Goal: Connect with others: Connect with others

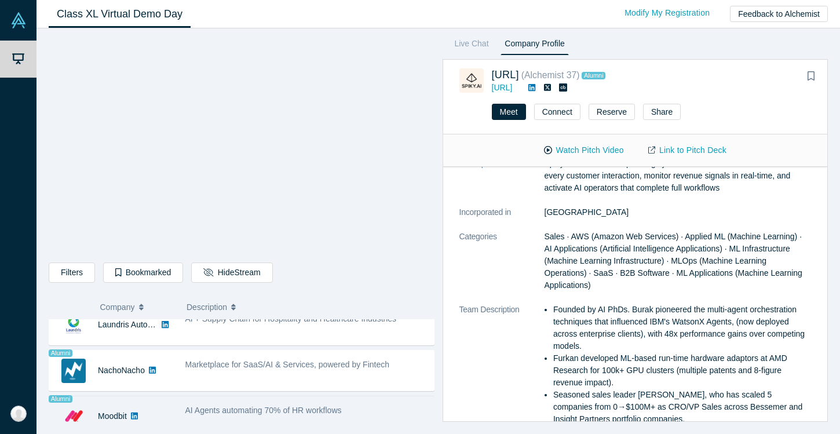
scroll to position [838, 0]
click at [311, 405] on div "AI Agents automating 70% of HR workflows" at bounding box center [306, 411] width 243 height 12
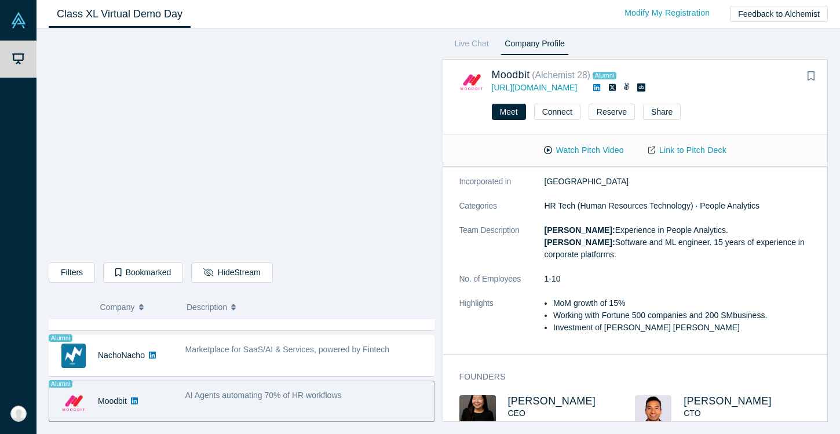
scroll to position [187, 0]
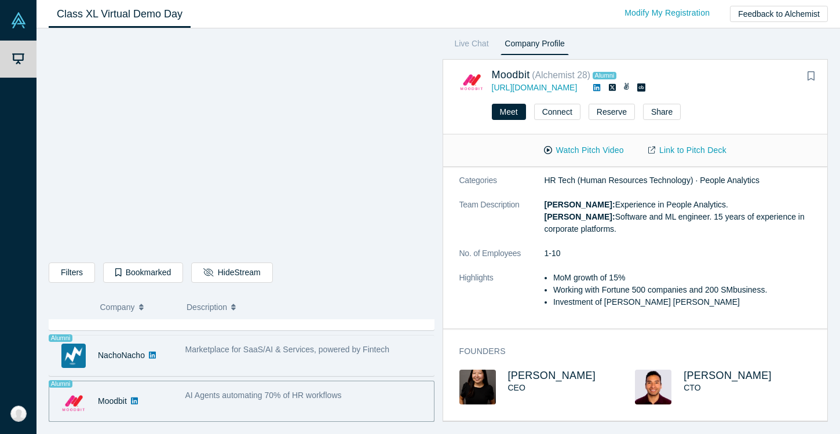
click at [279, 356] on div "Marketplace for SaaS/AI & Services, powered by Fintech" at bounding box center [306, 355] width 255 height 36
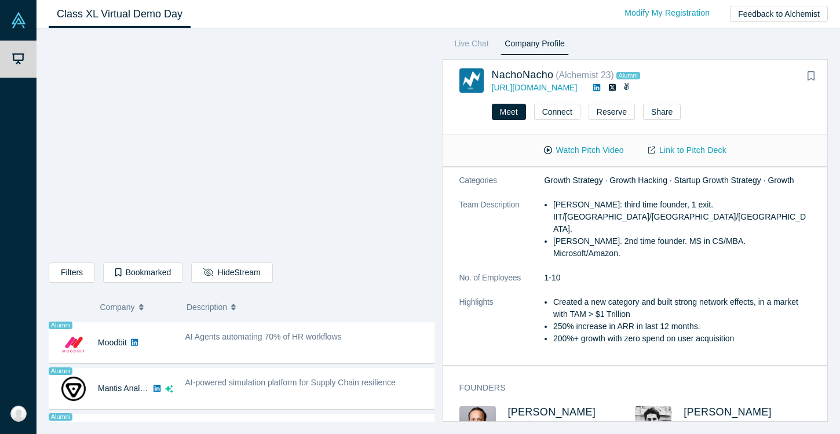
scroll to position [914, 0]
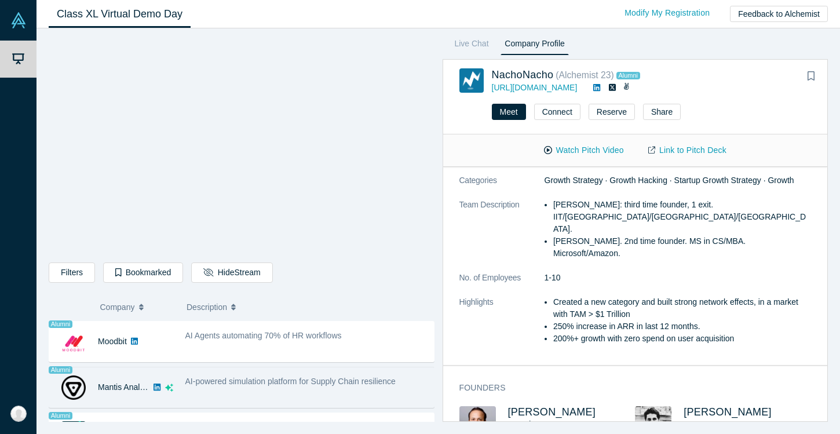
click at [326, 393] on div "AI-powered simulation platform for Supply Chain resilience" at bounding box center [306, 387] width 255 height 36
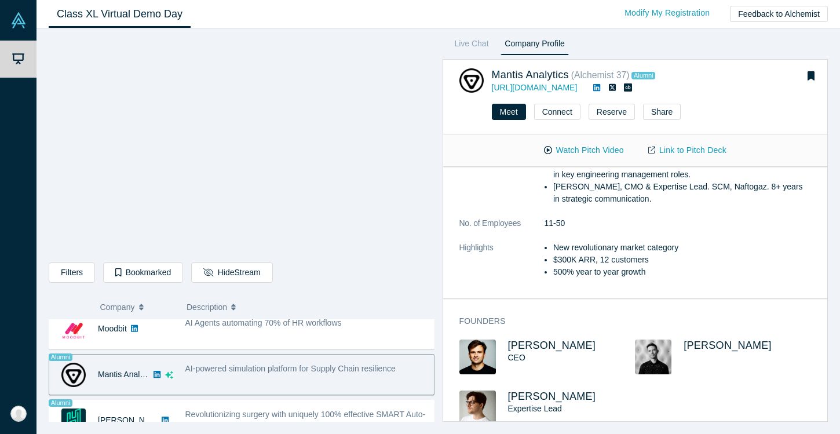
scroll to position [432, 0]
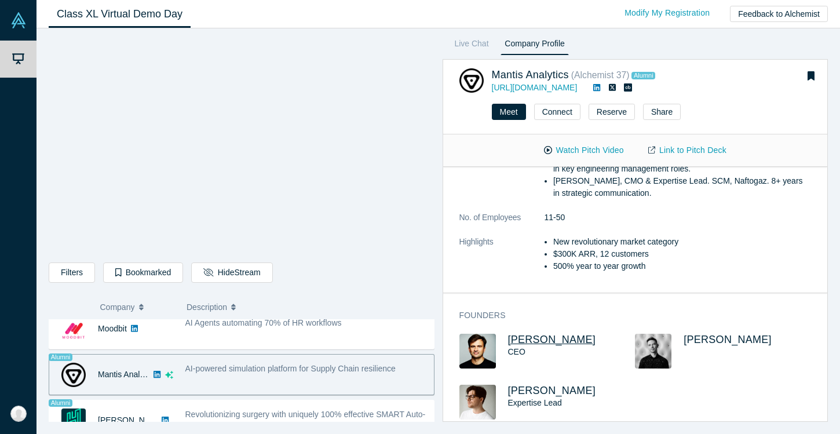
click at [535, 345] on span "[PERSON_NAME]" at bounding box center [552, 340] width 88 height 12
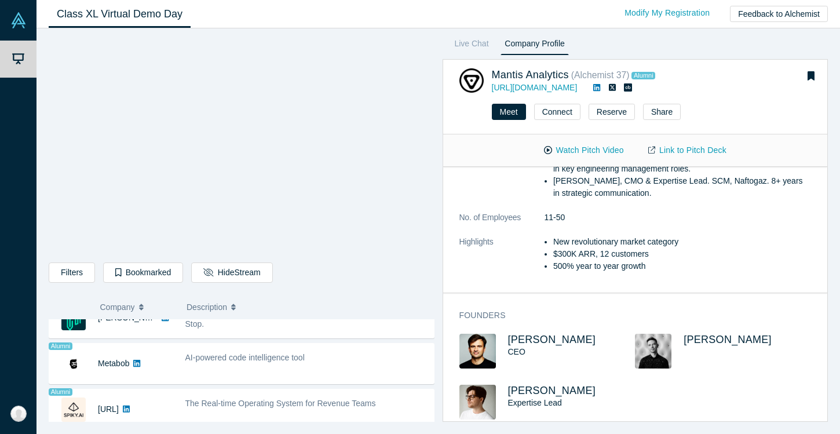
scroll to position [1042, 0]
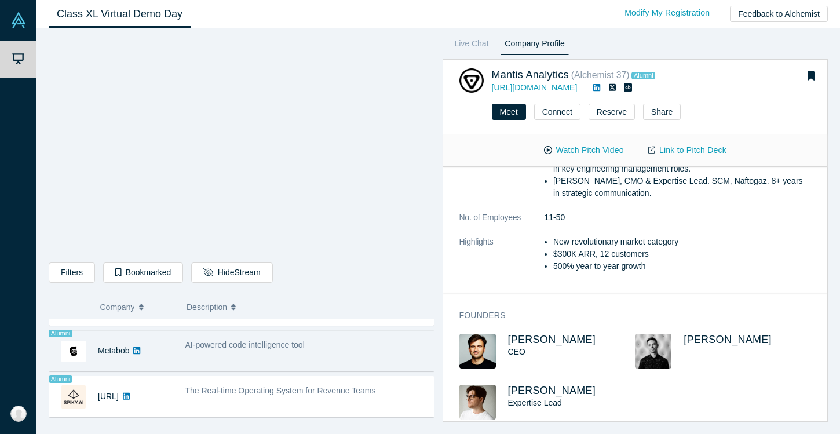
click at [317, 370] on div "Alumni Metabob No overlapping areas AI-powered code intelligence tool [PERSON_N…" at bounding box center [242, 350] width 386 height 41
click at [312, 351] on div "AI-powered code intelligence tool" at bounding box center [306, 351] width 255 height 36
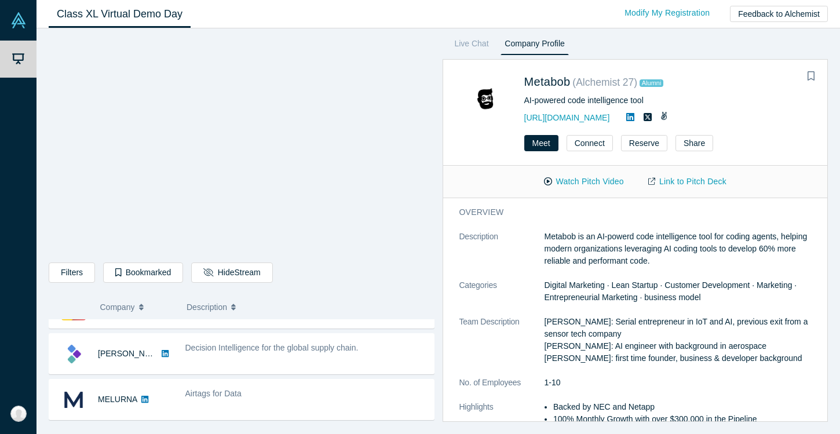
scroll to position [8, 0]
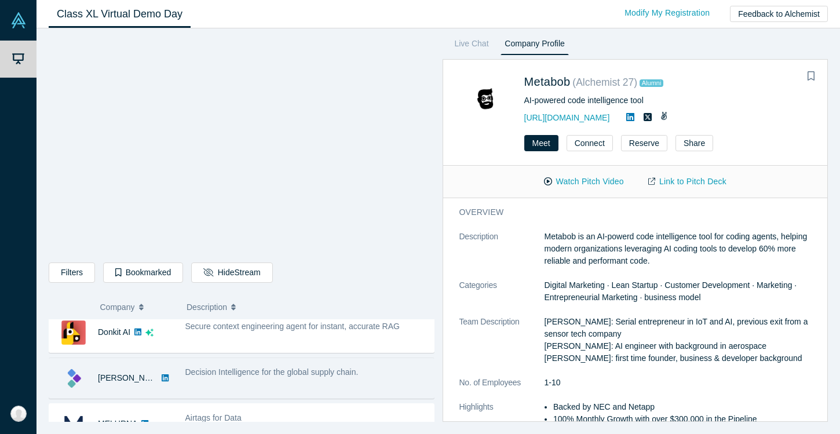
click at [311, 393] on div "Decision Intelligence for the global supply chain." at bounding box center [306, 378] width 255 height 36
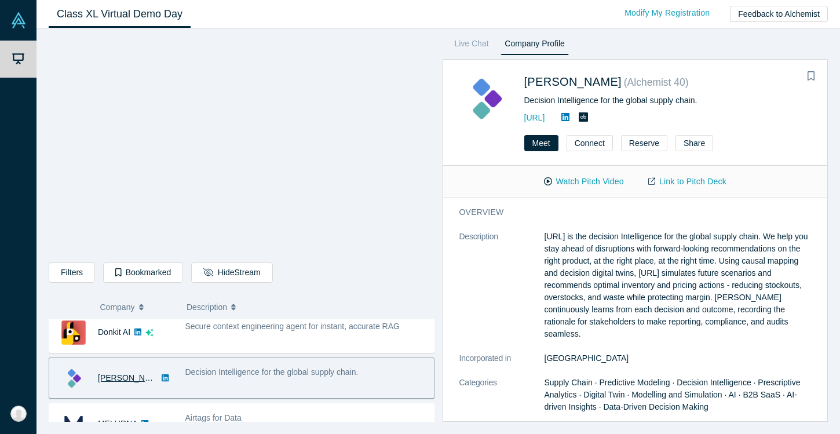
click at [118, 382] on link "[PERSON_NAME]" at bounding box center [131, 377] width 67 height 9
click at [594, 187] on button "Watch Pitch Video" at bounding box center [584, 181] width 104 height 20
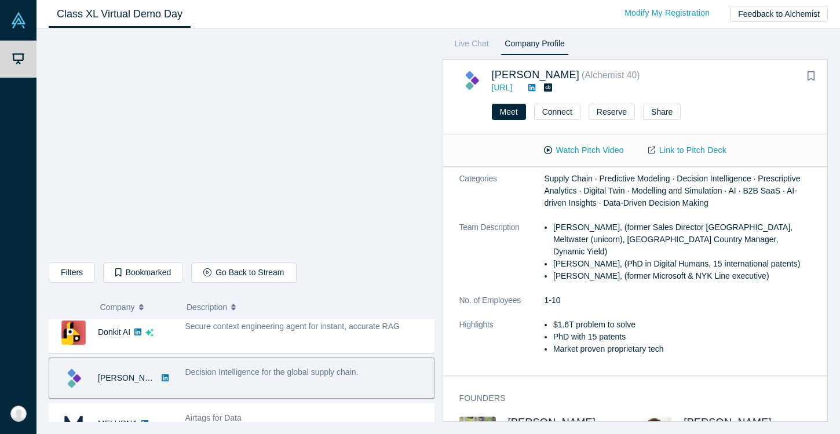
scroll to position [260, 0]
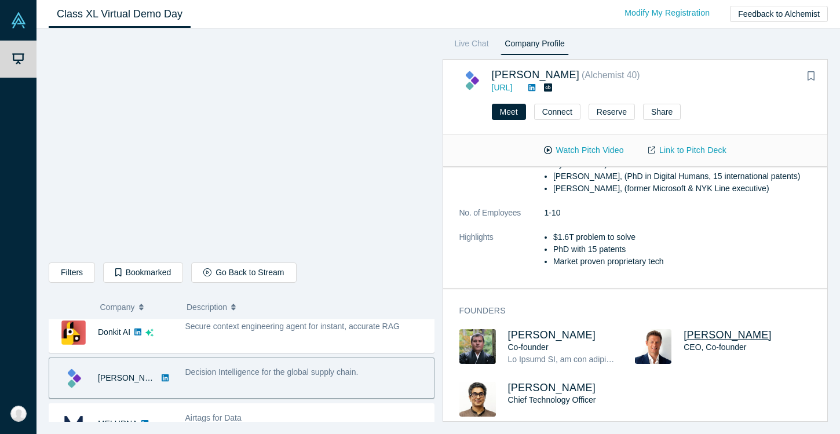
click at [705, 329] on span "[PERSON_NAME]" at bounding box center [728, 335] width 88 height 12
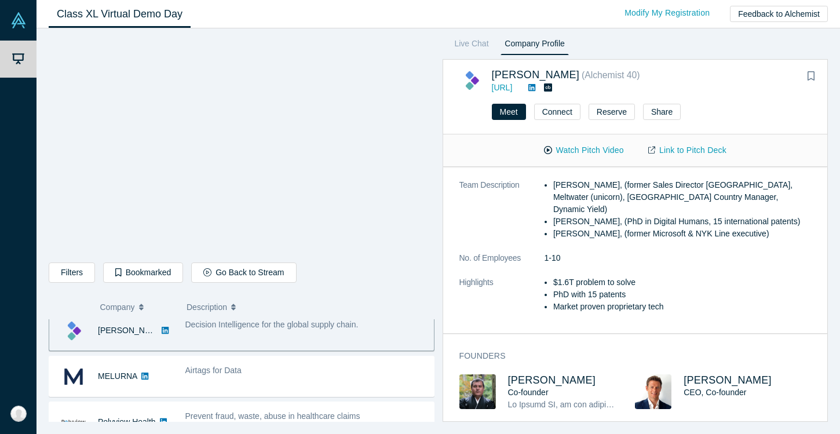
scroll to position [71, 0]
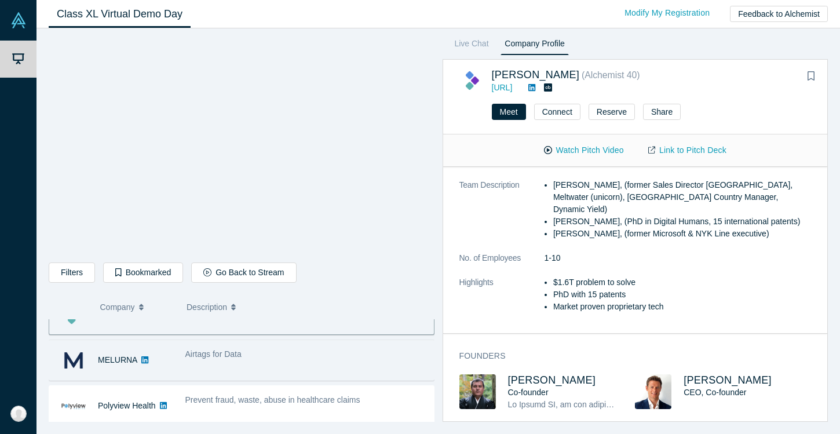
click at [286, 364] on div "Airtags for Data" at bounding box center [306, 360] width 255 height 36
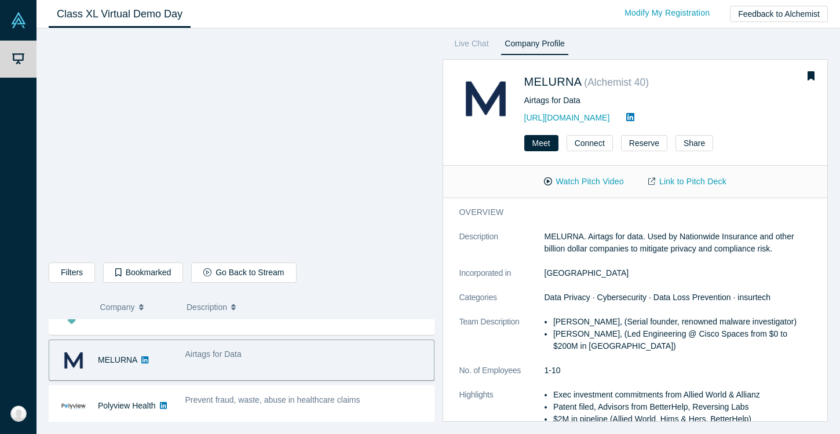
scroll to position [78, 0]
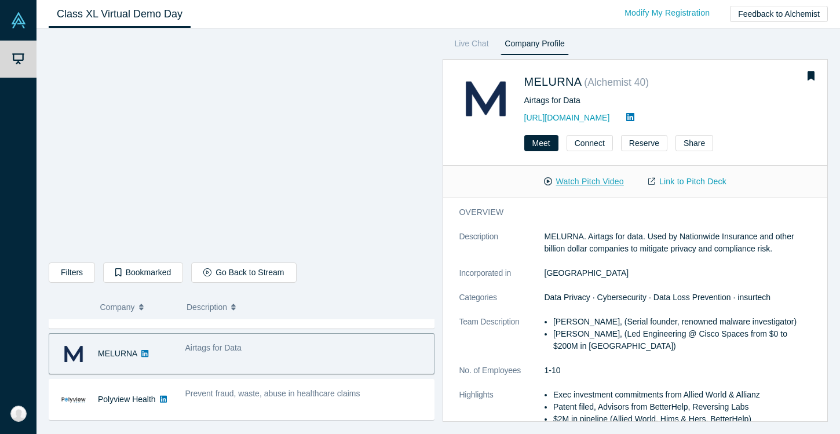
click at [590, 174] on button "Watch Pitch Video" at bounding box center [584, 181] width 104 height 20
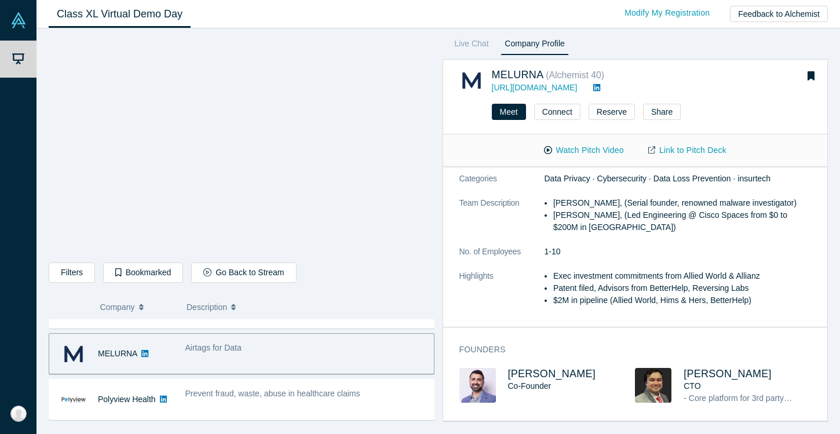
scroll to position [100, 0]
click at [528, 368] on span "[PERSON_NAME]" at bounding box center [552, 374] width 88 height 12
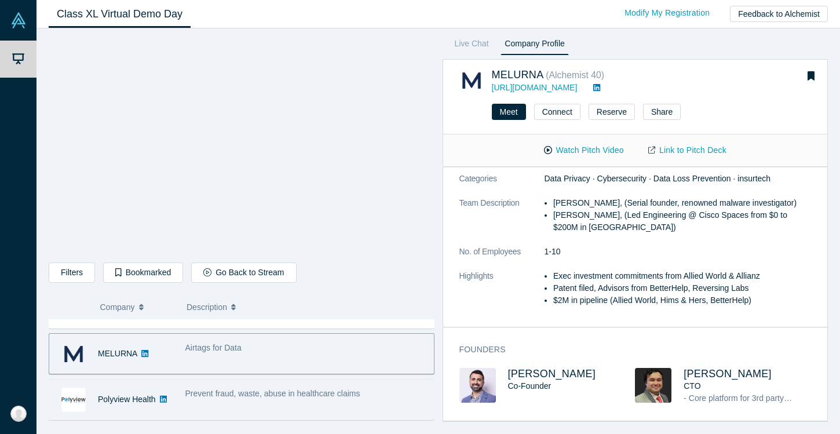
click at [226, 399] on div "Prevent fraud, waste, abuse in healthcare claims" at bounding box center [306, 394] width 243 height 12
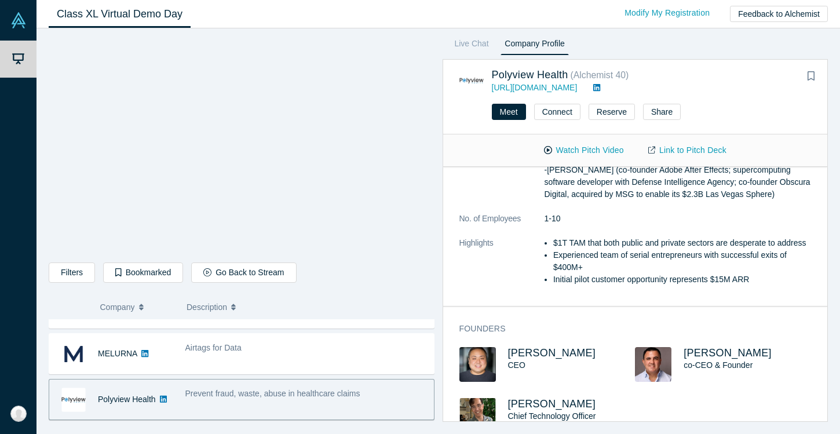
scroll to position [309, 0]
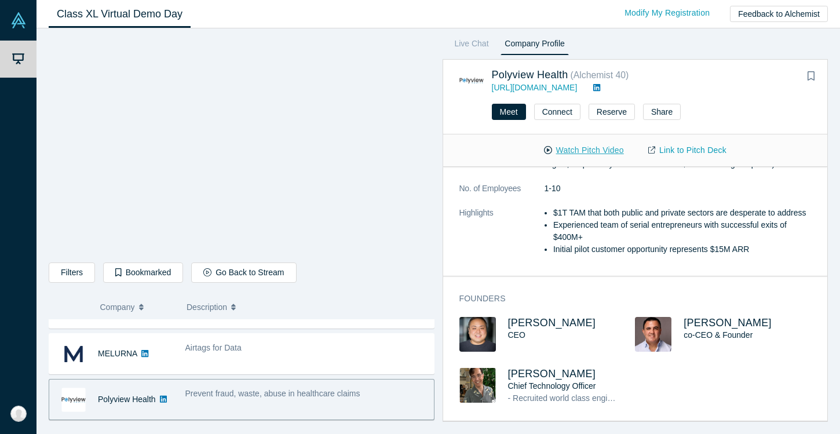
click at [561, 151] on button "Watch Pitch Video" at bounding box center [584, 150] width 104 height 20
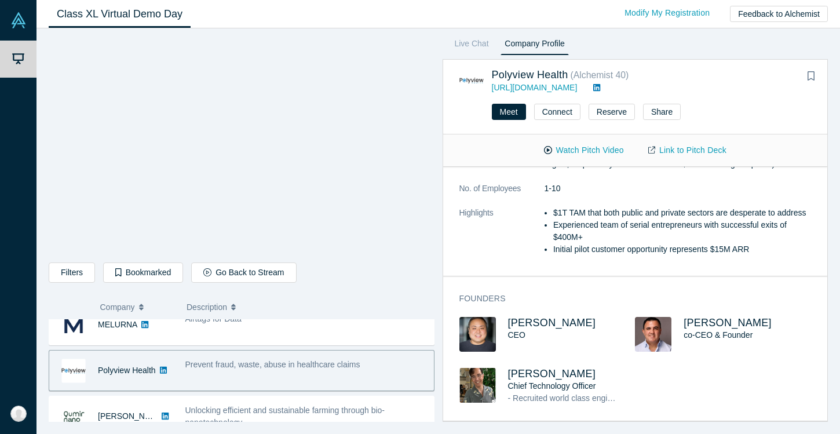
scroll to position [117, 0]
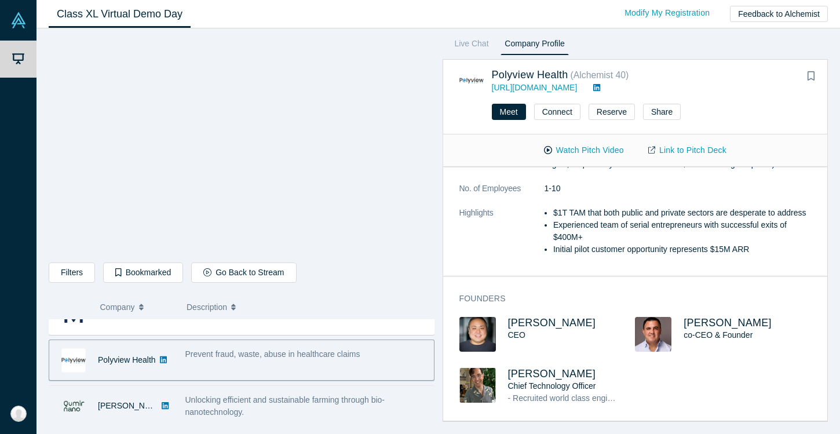
click at [166, 407] on div "[PERSON_NAME]" at bounding box center [111, 406] width 124 height 40
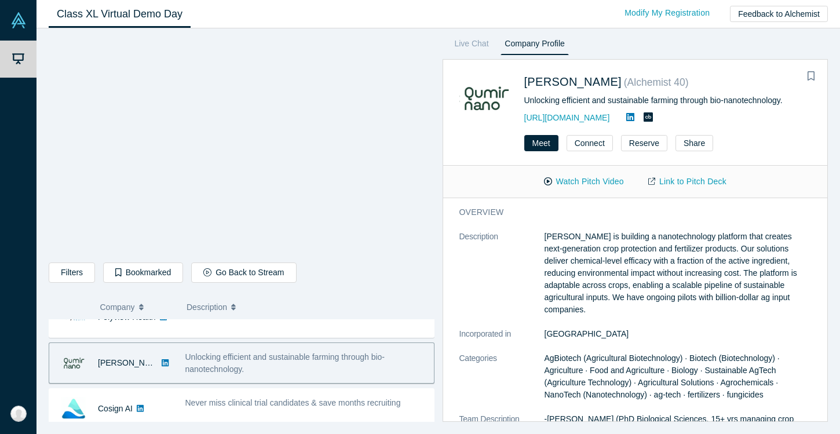
scroll to position [168, 0]
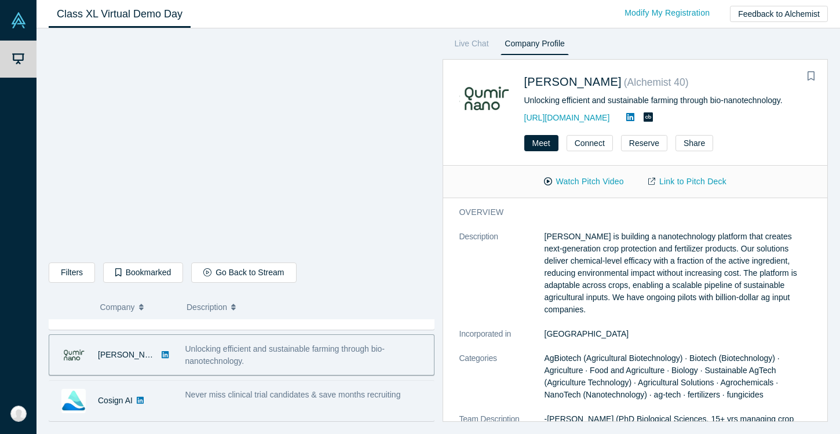
click at [167, 409] on div "Cosign AI" at bounding box center [111, 401] width 124 height 40
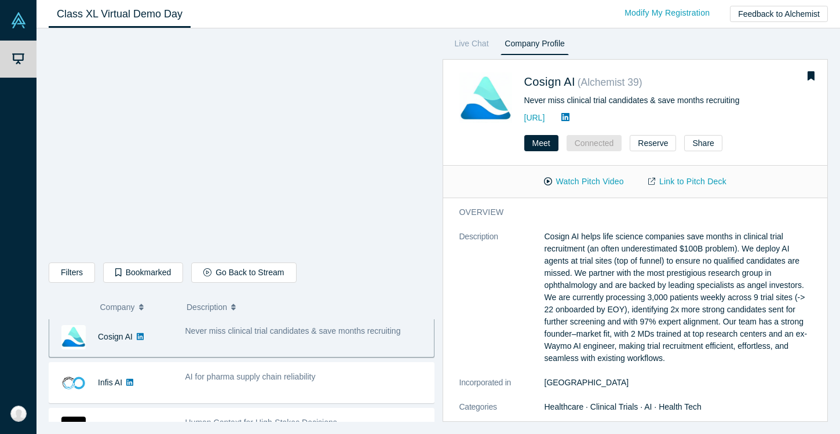
scroll to position [236, 0]
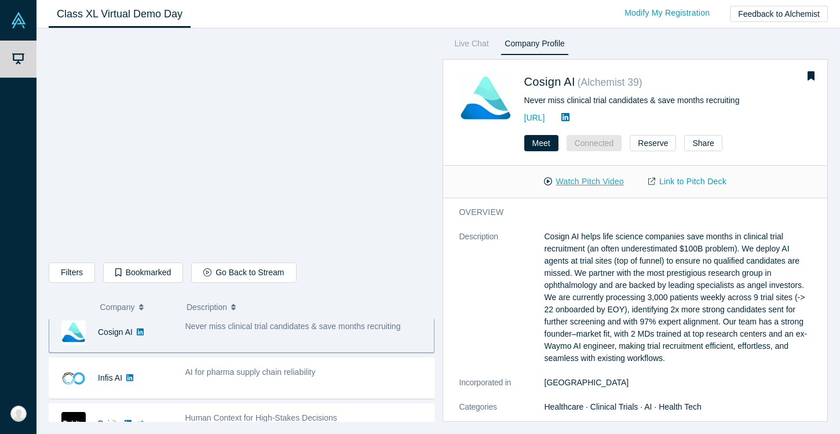
click at [610, 181] on button "Watch Pitch Video" at bounding box center [584, 181] width 104 height 20
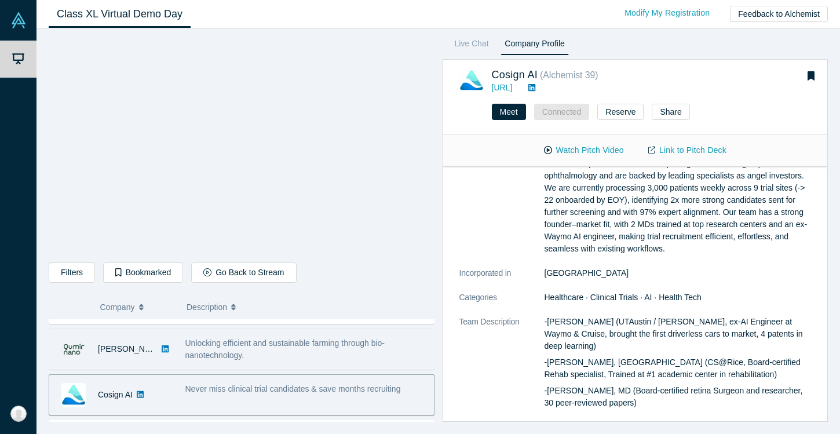
scroll to position [207, 0]
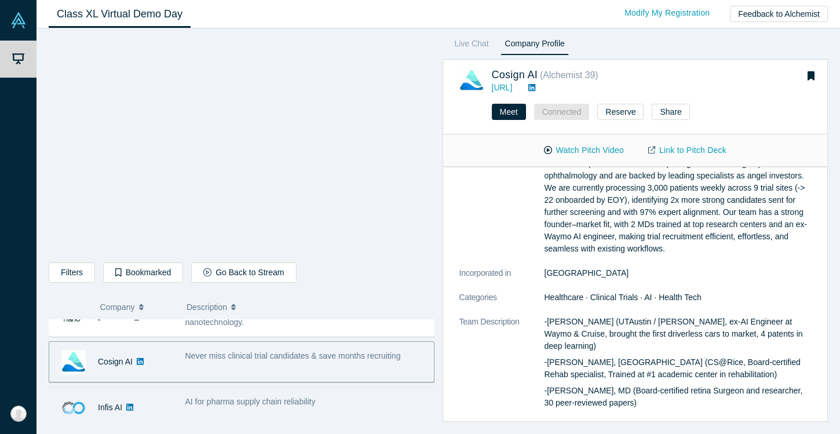
click at [341, 401] on div "AI for pharma supply chain reliability" at bounding box center [306, 402] width 243 height 12
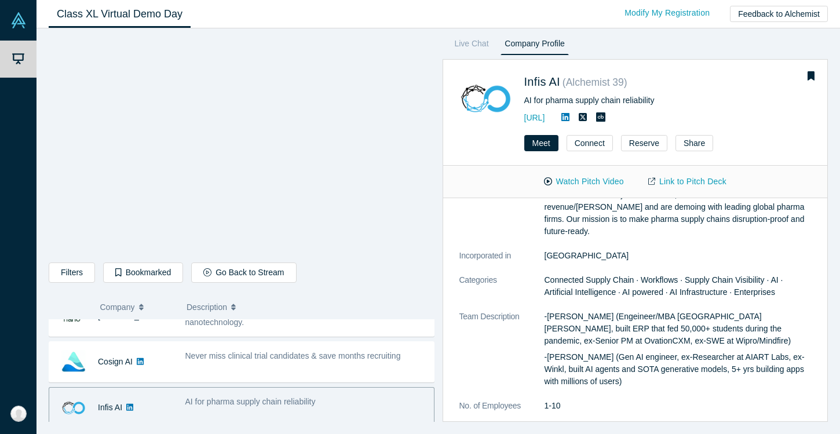
scroll to position [213, 0]
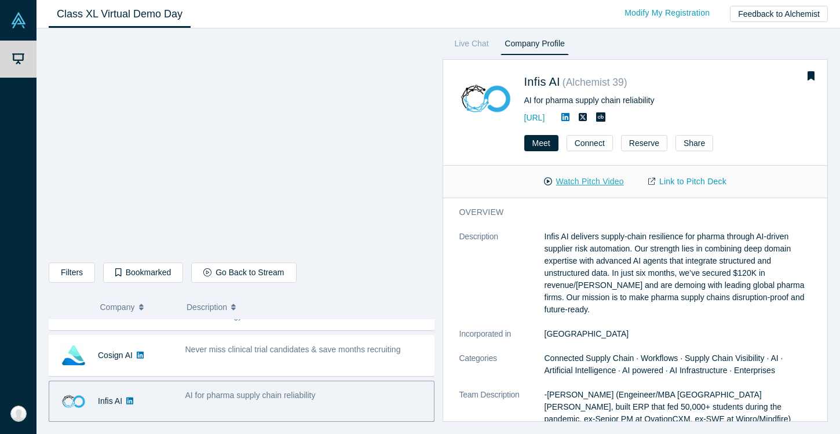
click at [589, 180] on button "Watch Pitch Video" at bounding box center [584, 181] width 104 height 20
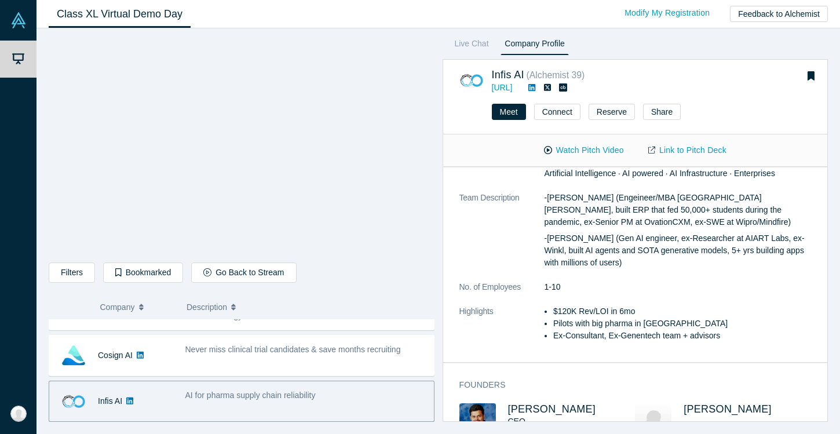
scroll to position [180, 0]
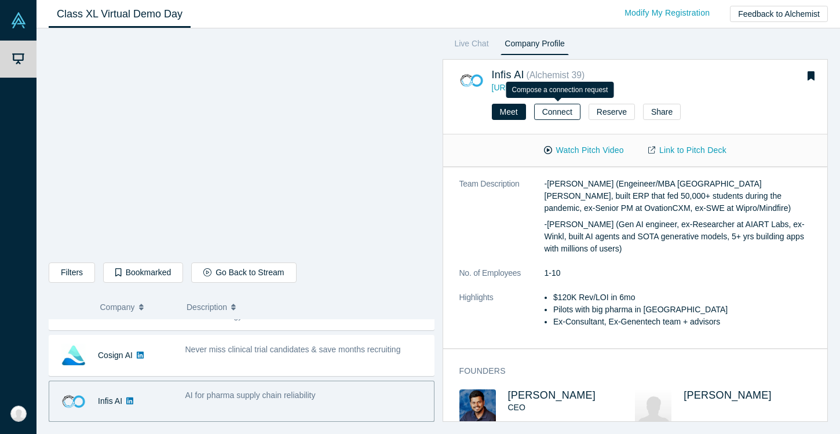
click at [565, 110] on button "Connect" at bounding box center [557, 112] width 46 height 16
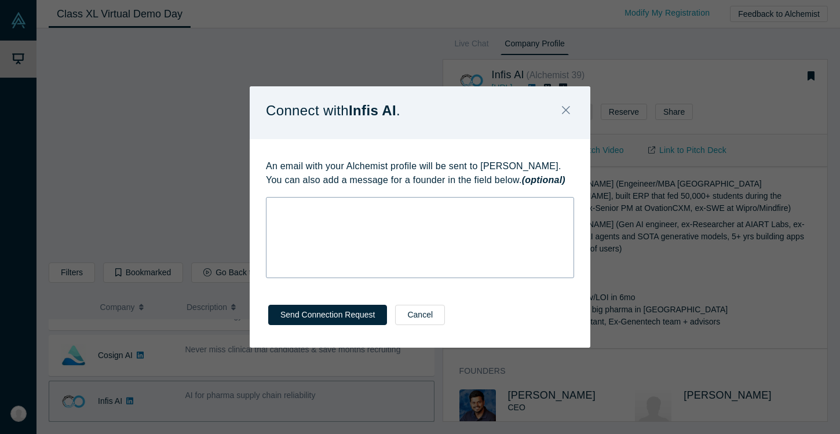
click at [397, 223] on div "rdw-wrapper" at bounding box center [420, 237] width 308 height 81
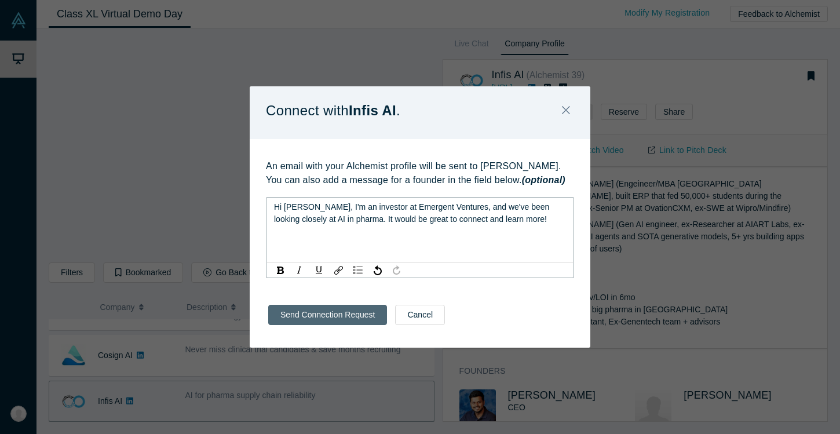
click at [348, 317] on button "Send Connection Request" at bounding box center [327, 315] width 119 height 20
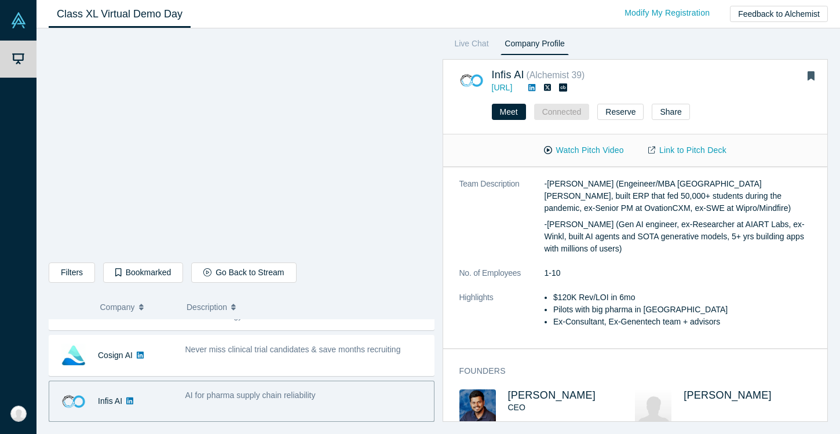
click at [809, 77] on icon "Bookmark" at bounding box center [811, 75] width 7 height 9
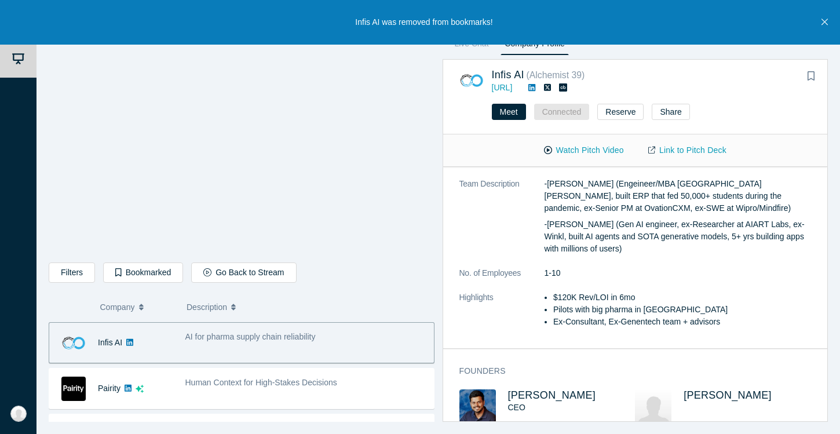
scroll to position [271, 0]
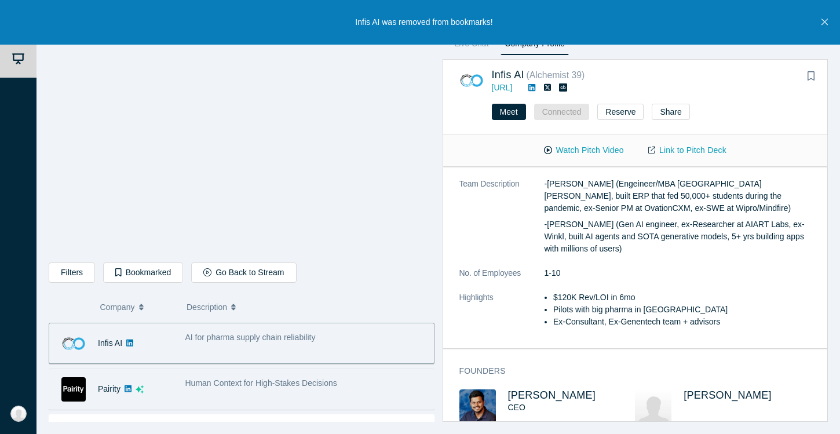
click at [312, 397] on div "Human Context for High-Stakes Decisions" at bounding box center [306, 389] width 255 height 36
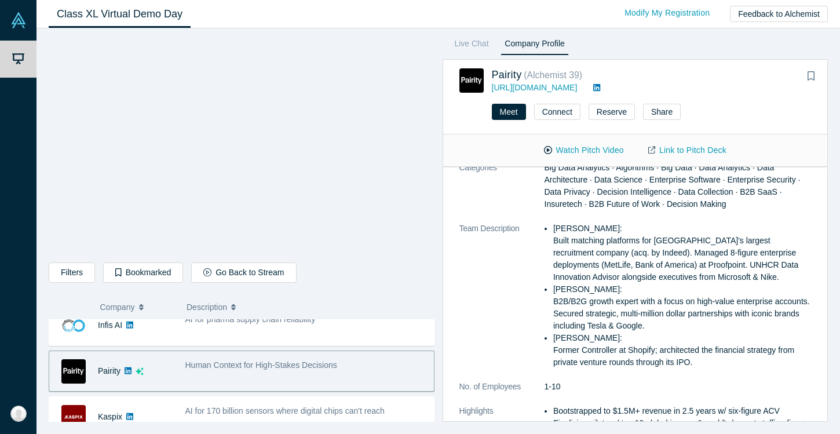
scroll to position [342, 0]
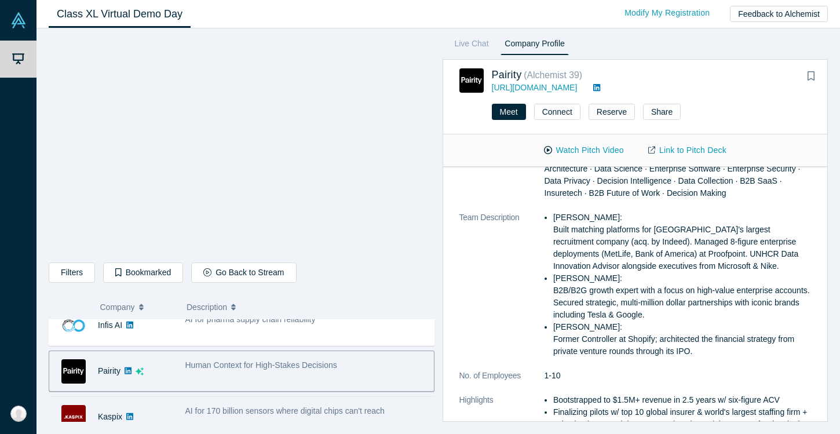
click at [158, 413] on div "Kaspix" at bounding box center [111, 417] width 124 height 40
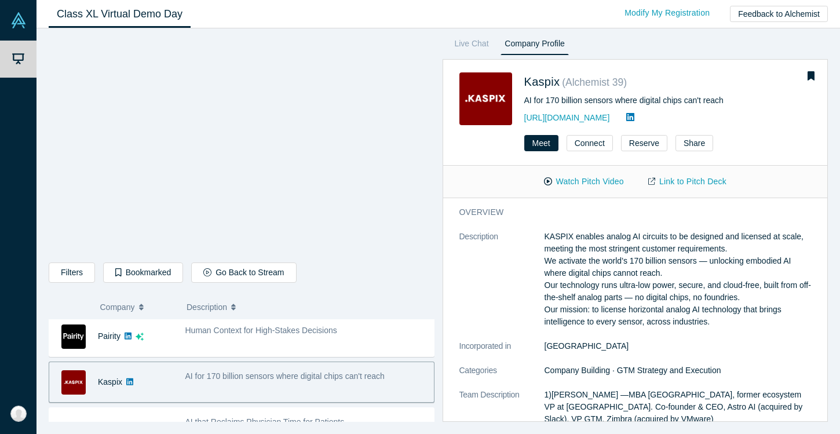
scroll to position [321, 0]
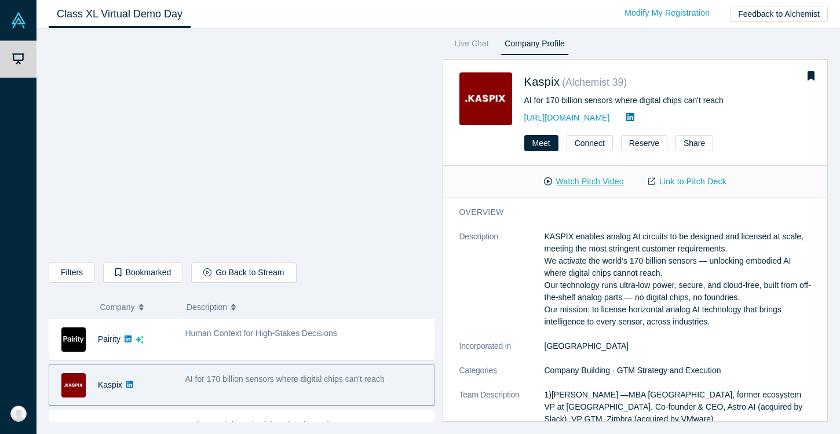
click at [591, 175] on button "Watch Pitch Video" at bounding box center [584, 181] width 104 height 20
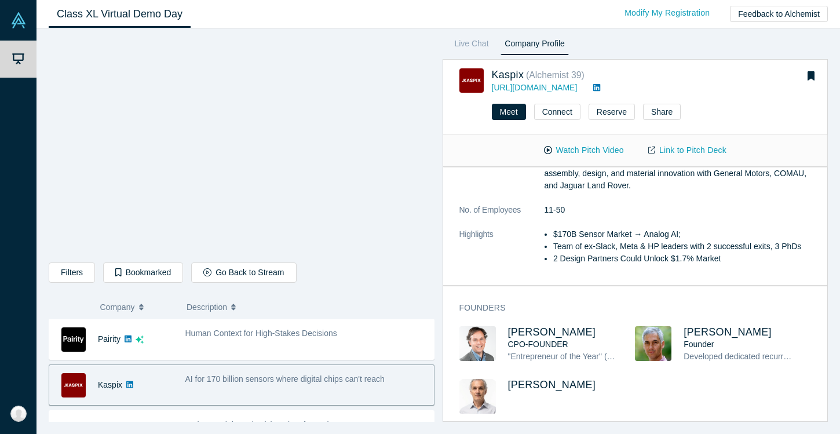
scroll to position [430, 0]
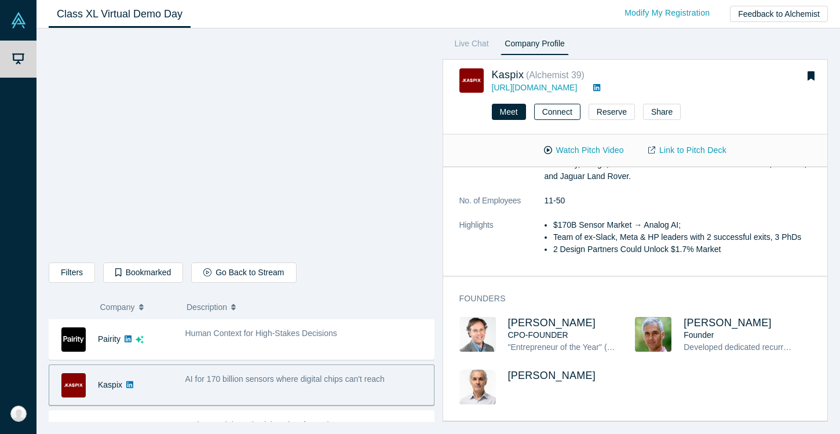
click at [568, 111] on button "Connect" at bounding box center [557, 112] width 46 height 16
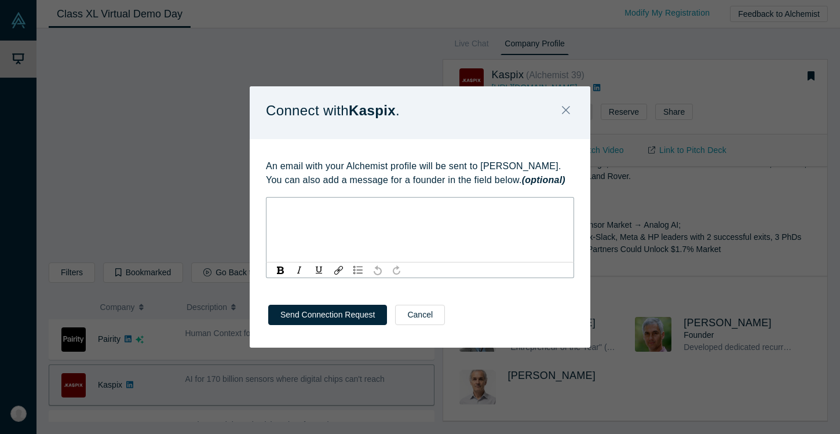
click at [418, 207] on div "rdw-editor" at bounding box center [420, 207] width 293 height 12
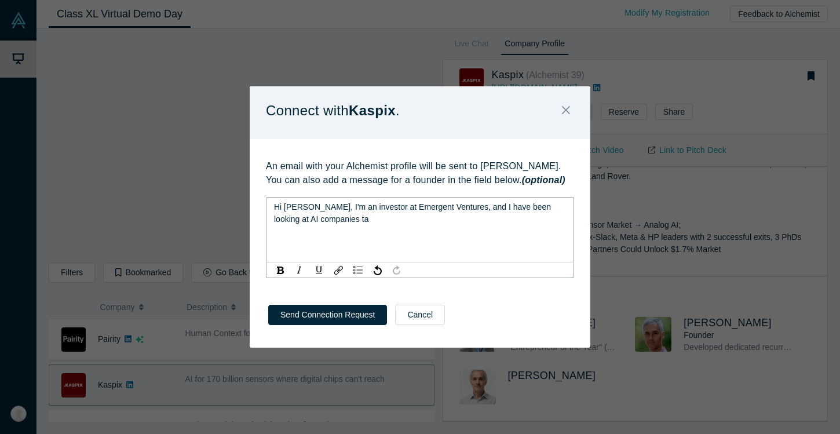
drag, startPoint x: 370, startPoint y: 220, endPoint x: 255, endPoint y: 220, distance: 114.1
click at [313, 220] on div "Hi [PERSON_NAME], I'm an investor at Emergent Ventures, and I have been looking…" at bounding box center [420, 213] width 293 height 24
click at [236, 219] on div "Connect with Kaspix . An email with your Alchemist profile will be sent to [PER…" at bounding box center [420, 217] width 840 height 434
drag, startPoint x: 271, startPoint y: 209, endPoint x: 341, endPoint y: 229, distance: 73.0
click at [341, 229] on div "Hi [PERSON_NAME], I'm an investor at Emergent Ventures, and I have been looking…" at bounding box center [420, 237] width 308 height 81
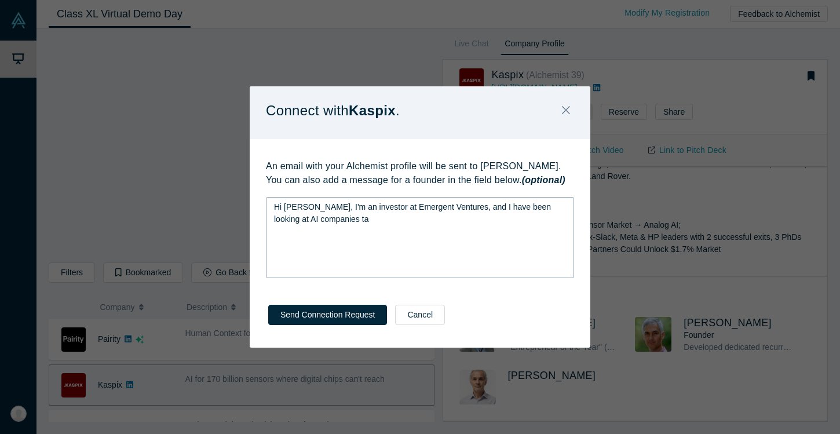
drag, startPoint x: 341, startPoint y: 228, endPoint x: 269, endPoint y: 201, distance: 76.1
click at [269, 201] on div "Hi [PERSON_NAME], I'm an investor at Emergent Ventures, and I have been looking…" at bounding box center [420, 237] width 308 height 81
click at [278, 210] on span "Hi [PERSON_NAME], I'm an investor at Emergent Ventures, and I have been looking…" at bounding box center [413, 212] width 279 height 21
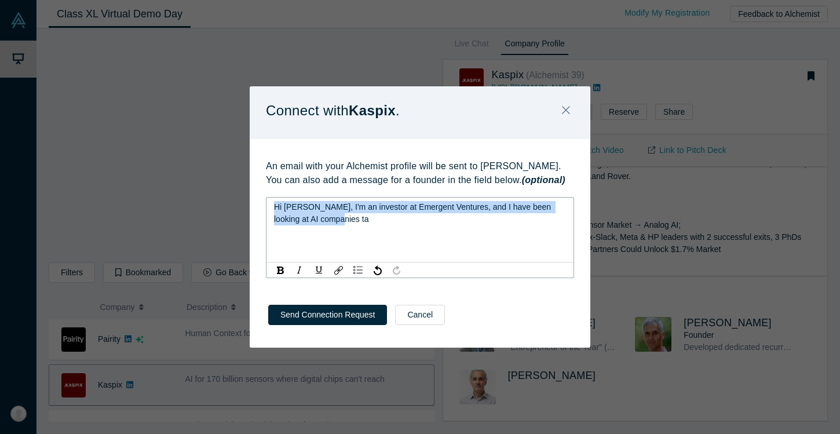
click at [278, 210] on span "Hi [PERSON_NAME], I'm an investor at Emergent Ventures, and I have been looking…" at bounding box center [413, 212] width 279 height 21
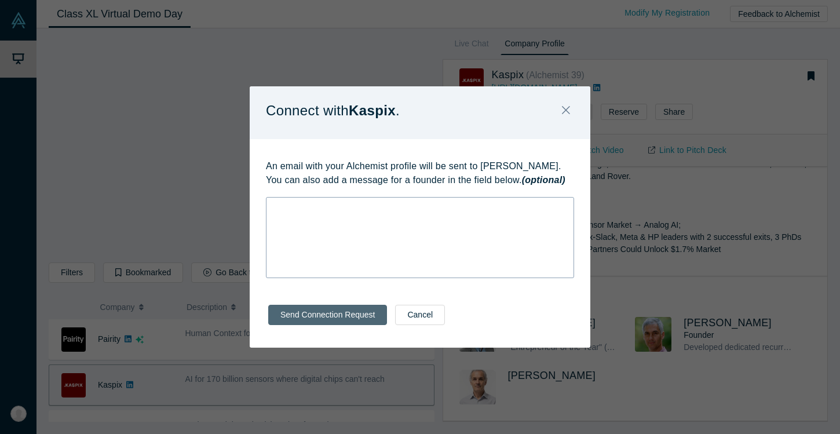
click at [316, 316] on button "Send Connection Request" at bounding box center [327, 315] width 119 height 20
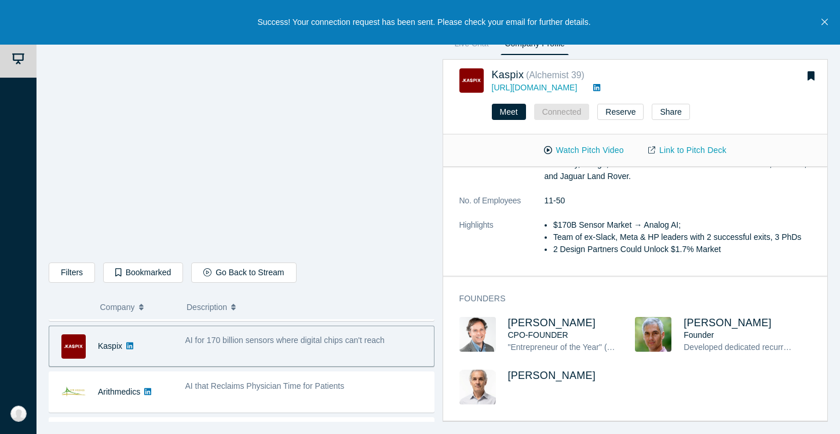
scroll to position [364, 0]
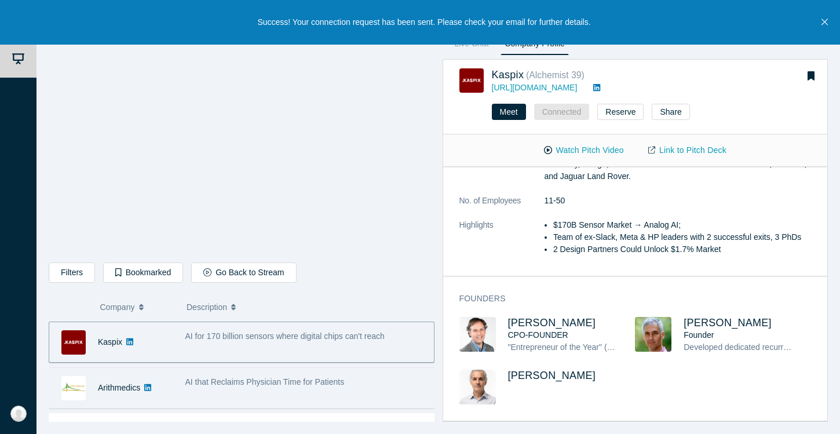
click at [221, 384] on span "AI that Reclaims Physician Time for Patients" at bounding box center [264, 381] width 159 height 9
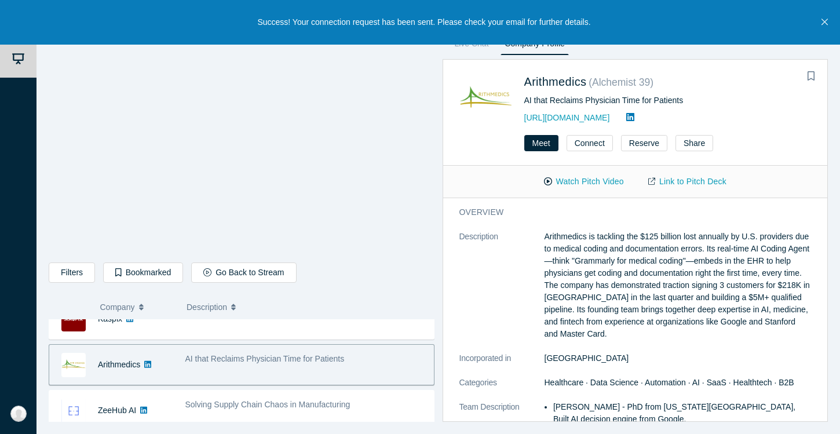
click at [221, 384] on div "Arithmedics No overlapping areas AI that Reclaims Physician Time for Patients -…" at bounding box center [242, 364] width 386 height 41
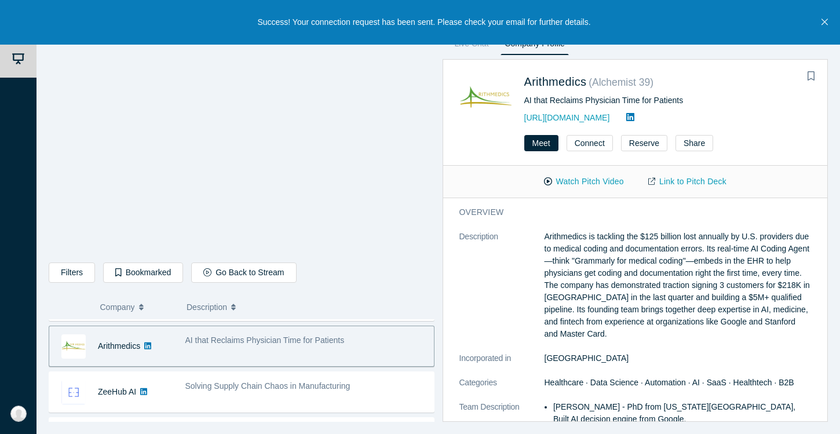
click at [221, 384] on span "Solving Supply Chain Chaos in Manufacturing" at bounding box center [267, 385] width 165 height 9
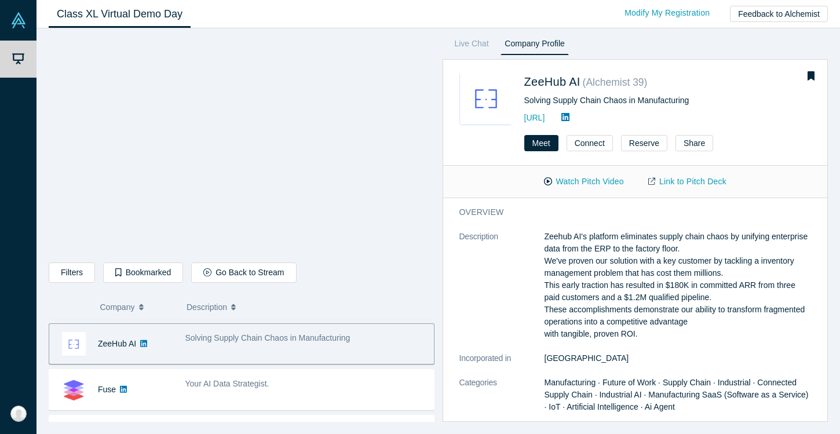
scroll to position [439, 0]
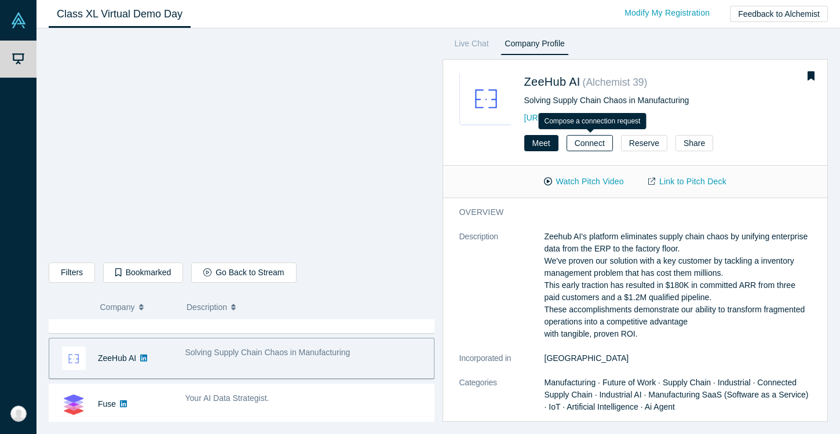
click at [599, 142] on button "Connect" at bounding box center [590, 143] width 46 height 16
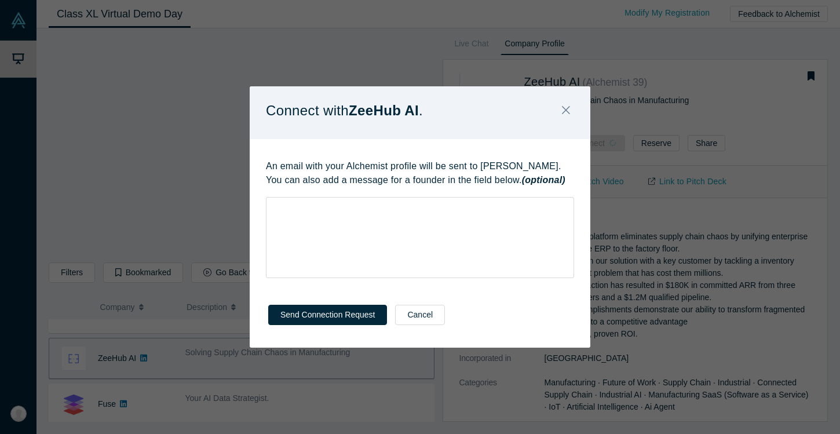
click at [599, 142] on div "Connect with ZeeHub AI . An email with your Alchemist profile will be sent to […" at bounding box center [420, 217] width 840 height 434
click at [576, 106] on button "Close" at bounding box center [566, 110] width 24 height 25
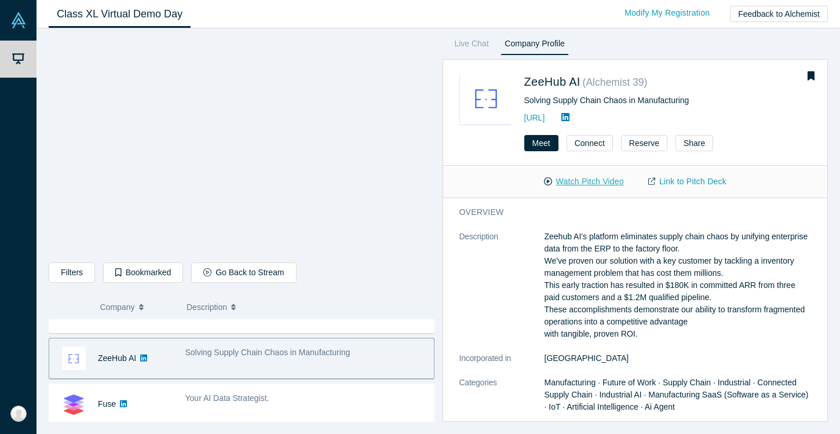
click at [572, 181] on button "Watch Pitch Video" at bounding box center [584, 181] width 104 height 20
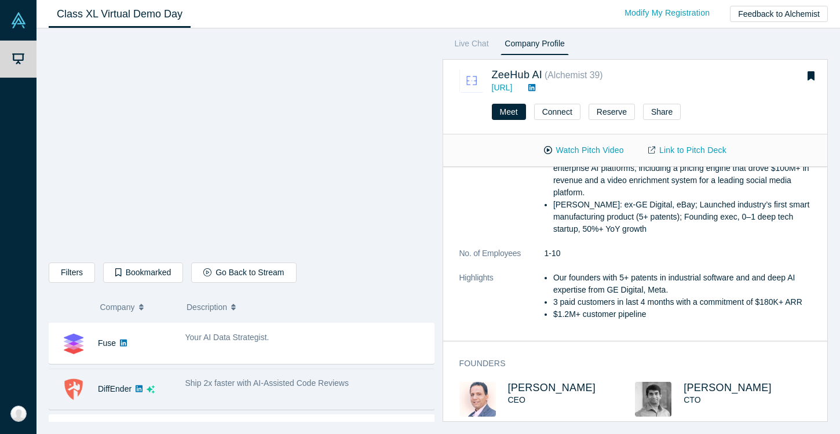
scroll to position [474, 0]
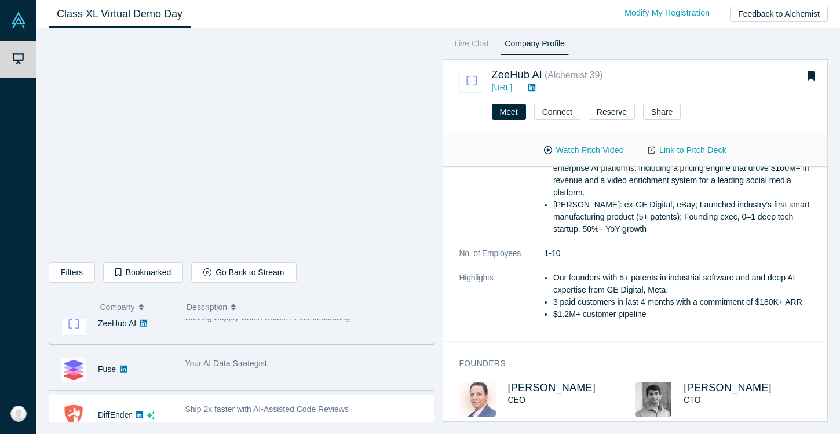
click at [315, 378] on div "Your AI Data Strategist." at bounding box center [306, 369] width 255 height 36
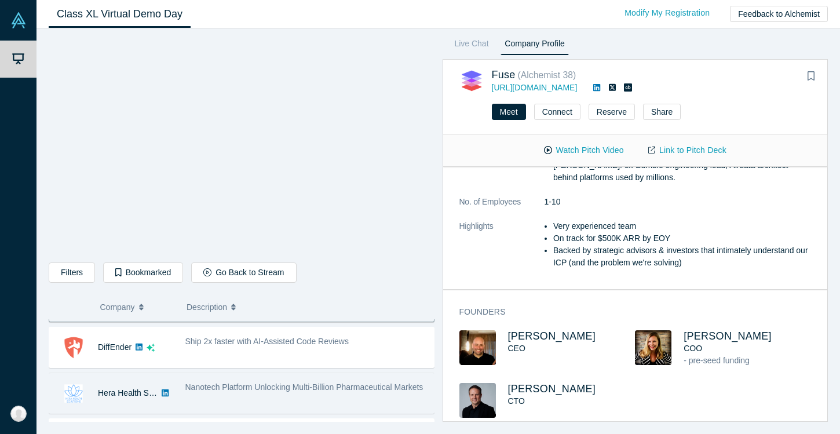
scroll to position [533, 0]
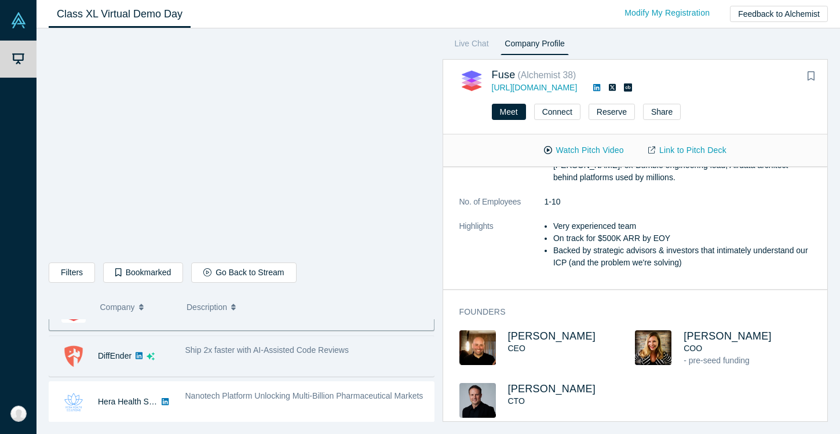
click at [310, 356] on div "Ship 2x faster with AI-Assisted Code Reviews" at bounding box center [306, 350] width 243 height 12
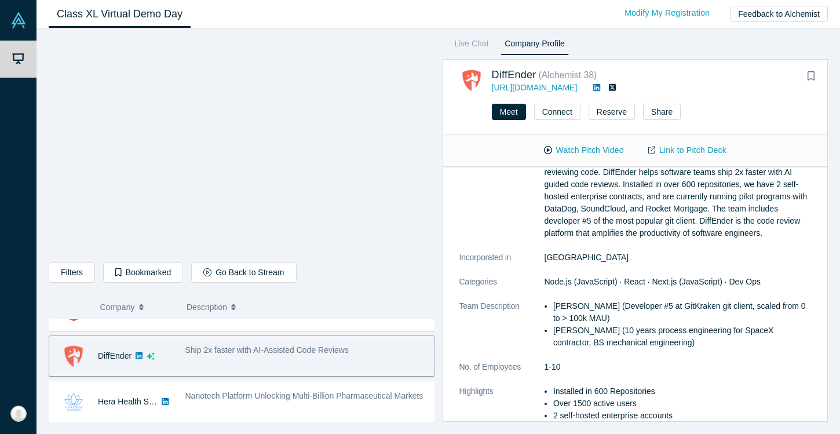
scroll to position [262, 0]
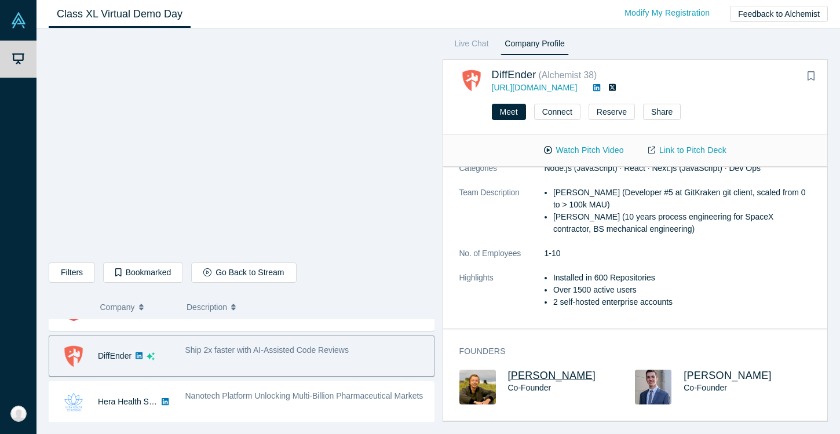
click at [546, 374] on span "[PERSON_NAME]" at bounding box center [552, 376] width 88 height 12
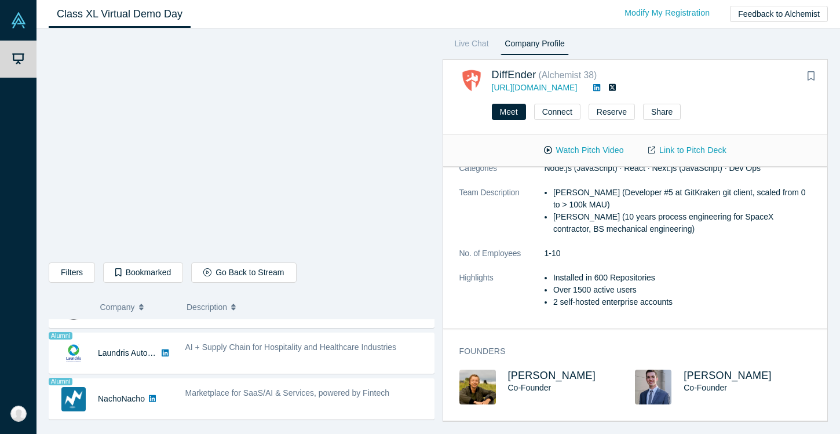
scroll to position [811, 0]
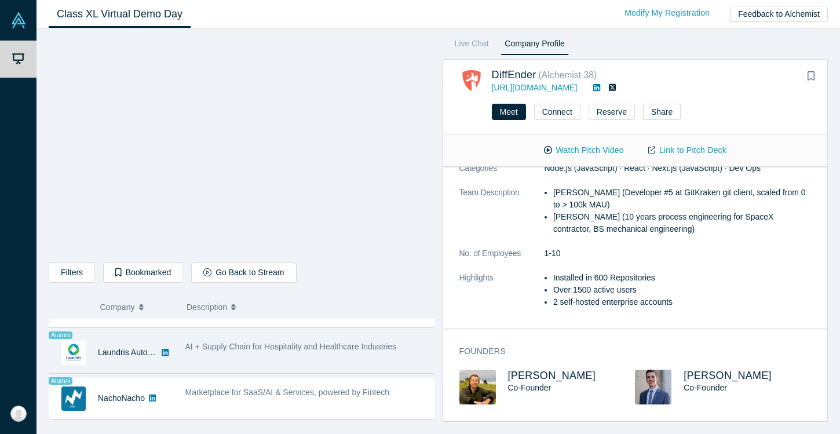
click at [185, 363] on div "AI + Supply Chain for Hospitality and Healthcare Industries" at bounding box center [306, 352] width 255 height 36
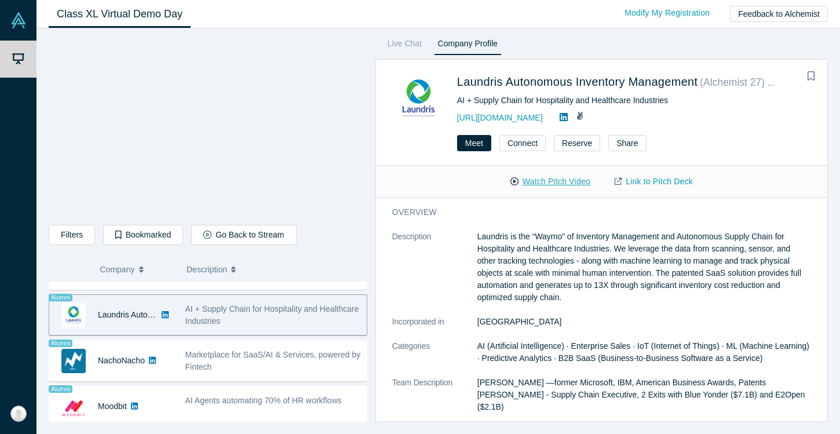
click at [517, 176] on button "Watch Pitch Video" at bounding box center [550, 181] width 104 height 20
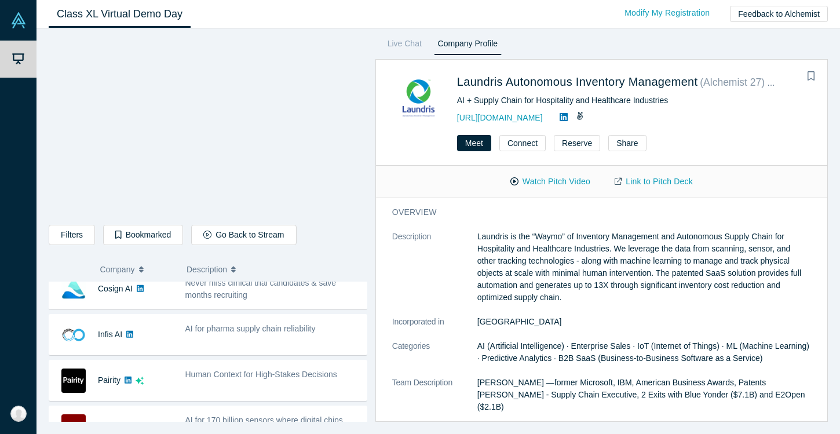
scroll to position [240, 0]
click at [236, 371] on span "Human Context for High-Stakes Decisions" at bounding box center [261, 375] width 152 height 9
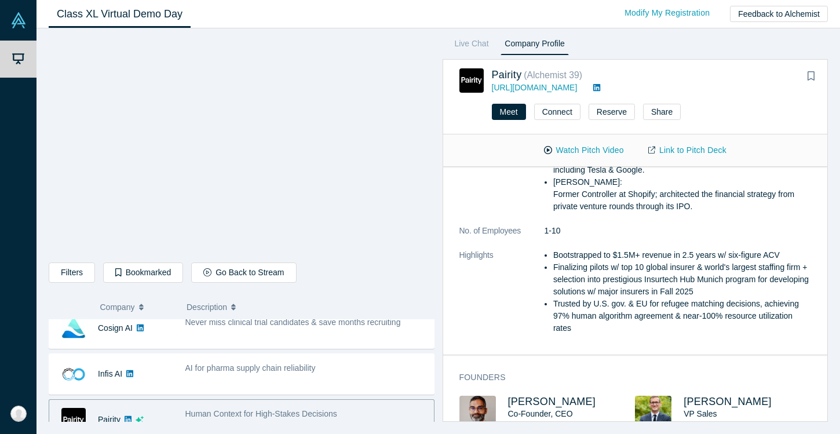
scroll to position [508, 0]
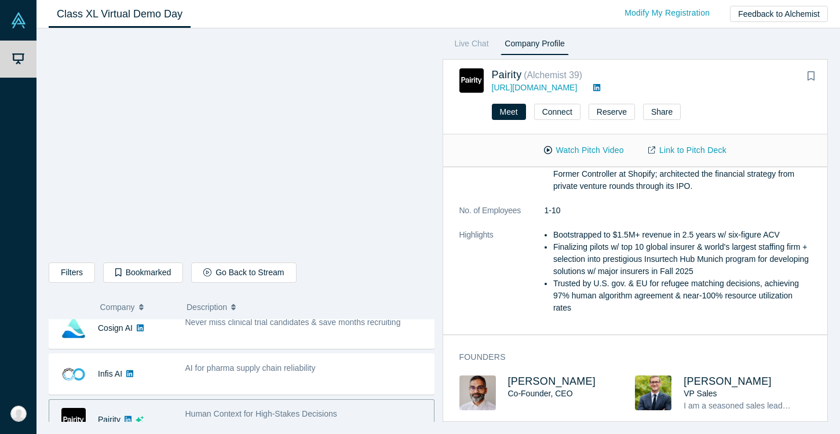
click at [527, 388] on div "Co-Founder, CEO" at bounding box center [562, 394] width 109 height 12
click at [530, 375] on span "[PERSON_NAME]" at bounding box center [552, 381] width 88 height 12
click at [632, 141] on button "Watch Pitch Video" at bounding box center [584, 150] width 104 height 20
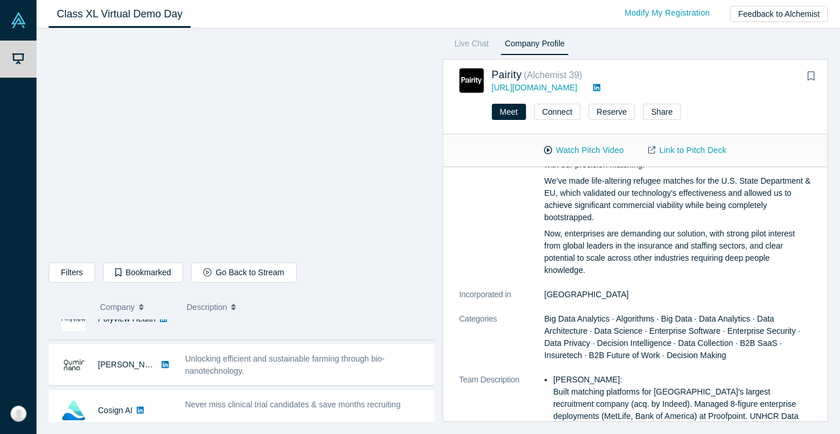
scroll to position [134, 0]
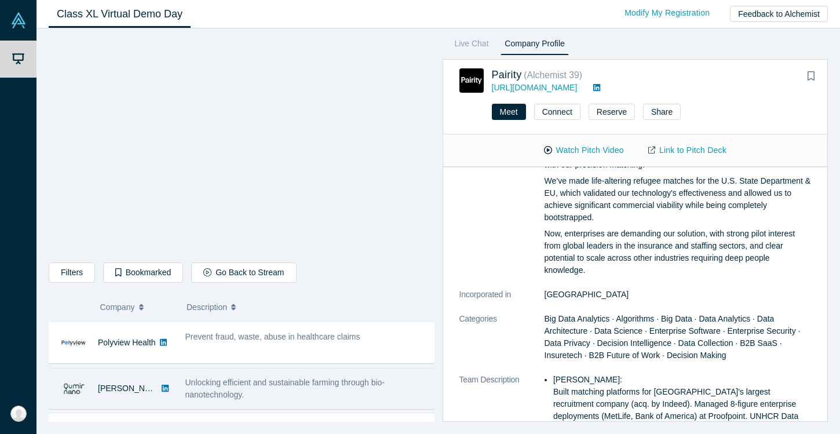
click at [174, 380] on div "[PERSON_NAME]" at bounding box center [114, 388] width 130 height 40
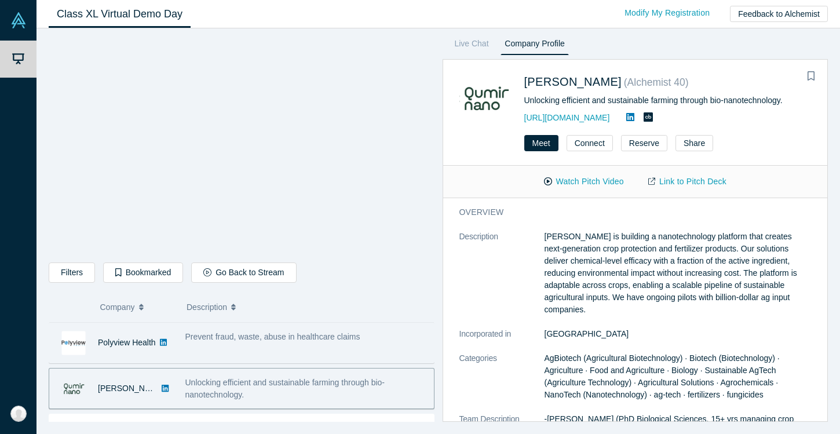
click at [183, 356] on div "Prevent fraud, waste, abuse in healthcare claims" at bounding box center [306, 342] width 255 height 36
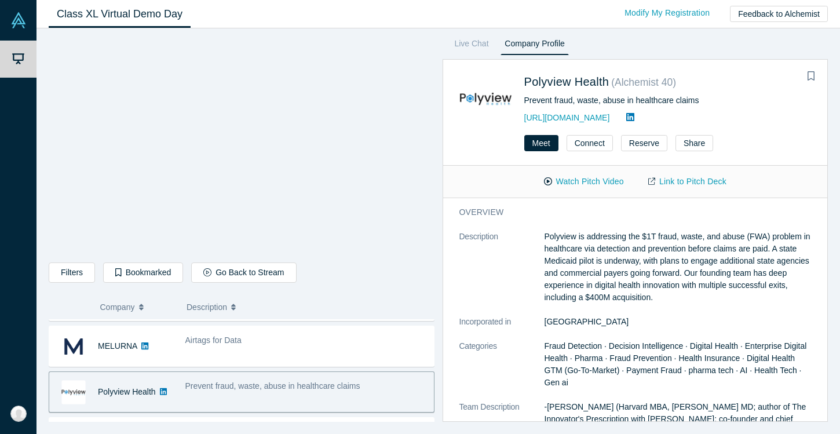
scroll to position [50, 0]
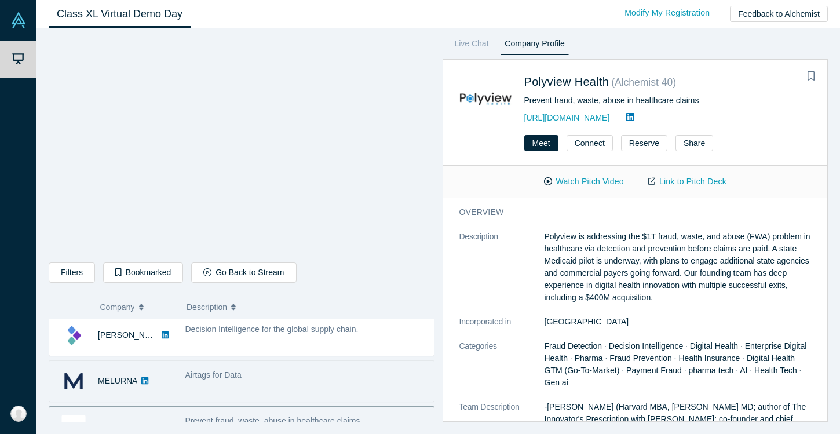
click at [202, 389] on div "Airtags for Data" at bounding box center [306, 381] width 255 height 36
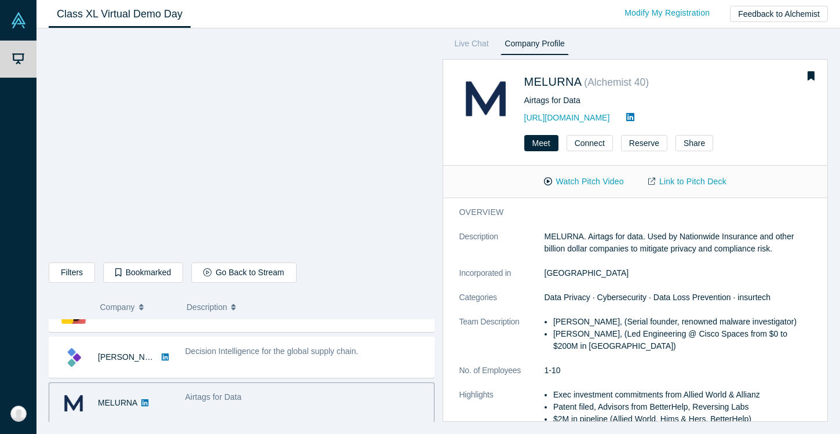
scroll to position [0, 0]
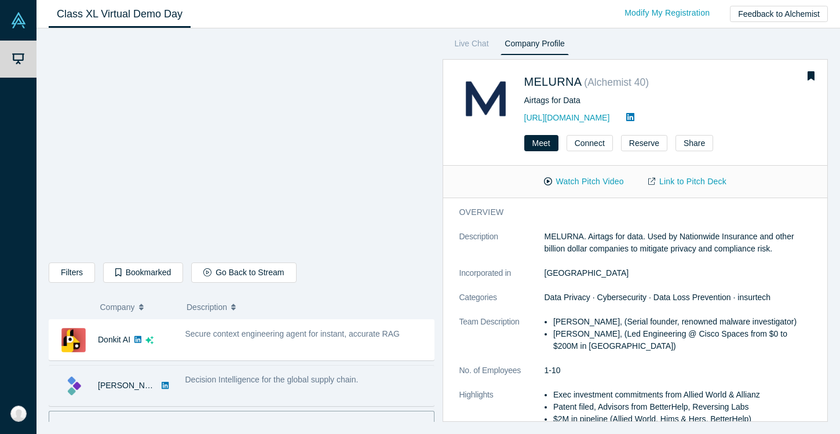
click at [202, 389] on div "Decision Intelligence for the global supply chain." at bounding box center [306, 385] width 255 height 36
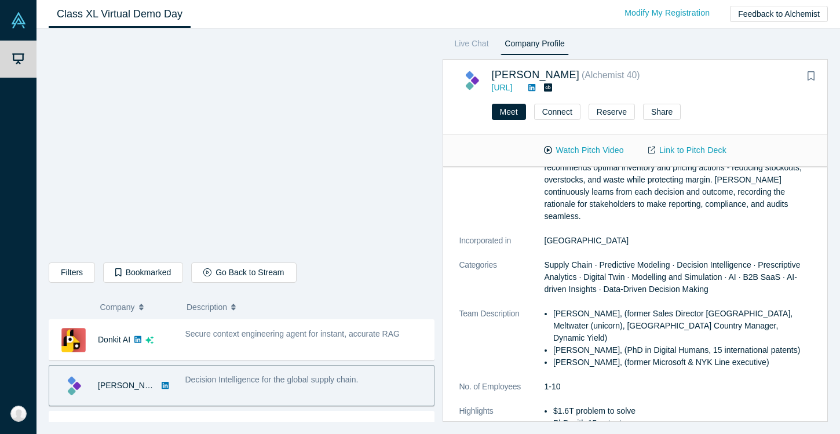
scroll to position [62, 0]
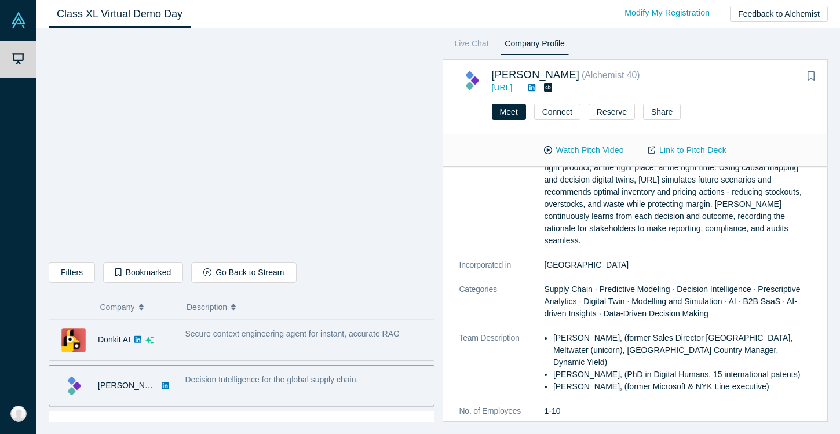
click at [208, 352] on div "Secure context engineering agent for instant, accurate RAG" at bounding box center [306, 340] width 255 height 36
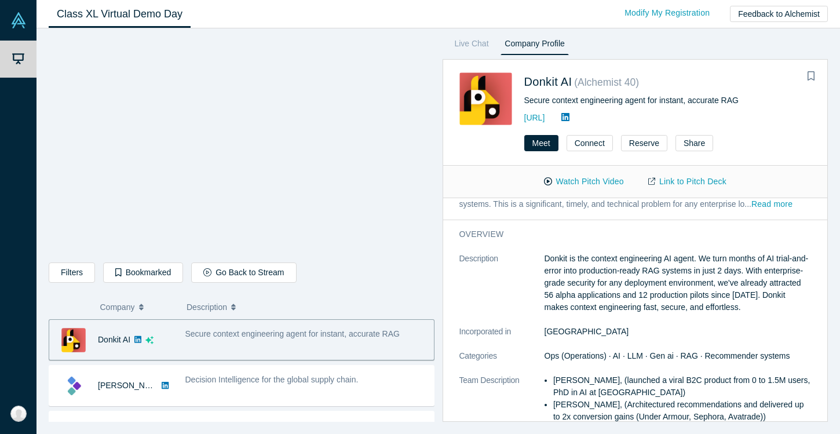
scroll to position [0, 0]
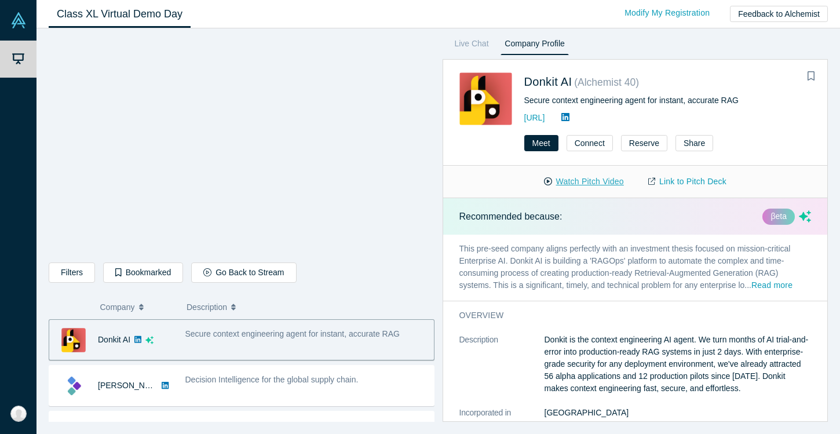
click at [606, 189] on button "Watch Pitch Video" at bounding box center [584, 181] width 104 height 20
